Goal: Find contact information: Find contact information

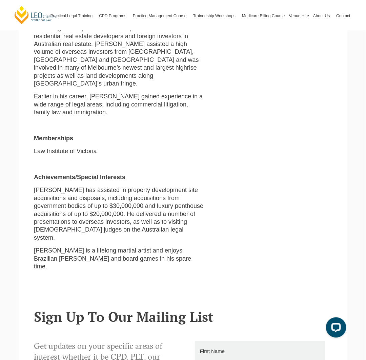
scroll to position [406, 0]
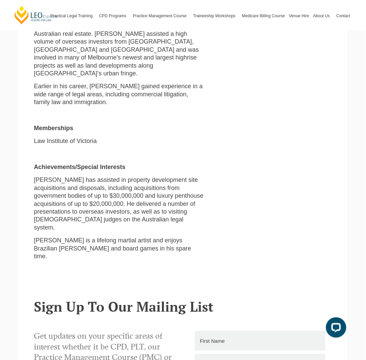
click at [168, 237] on p "[PERSON_NAME] is a lifelong martial artist and enjoys Brazilian [PERSON_NAME] a…" at bounding box center [119, 249] width 170 height 24
drag, startPoint x: 168, startPoint y: 211, endPoint x: 209, endPoint y: 210, distance: 41.3
click at [209, 210] on div "Lawyer & Mentor [EMAIL_ADDRESS][DOMAIN_NAME] Bachelor of Science Juris Doctor G…" at bounding box center [183, 30] width 308 height 472
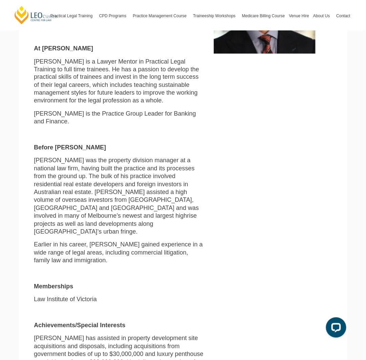
scroll to position [0, 0]
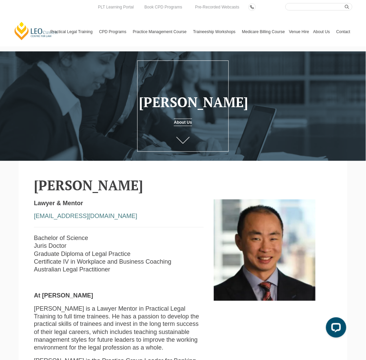
click at [53, 249] on p "Bachelor of Science Juris Doctor Graduate Diploma of Legal Practice Certificate…" at bounding box center [119, 255] width 170 height 40
drag, startPoint x: 53, startPoint y: 249, endPoint x: 43, endPoint y: 249, distance: 10.2
click at [43, 249] on p "Bachelor of Science Juris Doctor Graduate Diploma of Legal Practice Certificate…" at bounding box center [119, 255] width 170 height 40
click at [90, 182] on h2 "[PERSON_NAME]" at bounding box center [183, 185] width 298 height 15
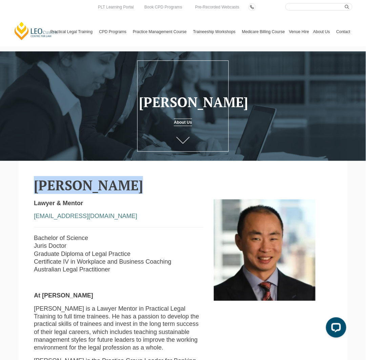
click at [90, 182] on h2 "[PERSON_NAME]" at bounding box center [183, 185] width 298 height 15
